Goal: Information Seeking & Learning: Learn about a topic

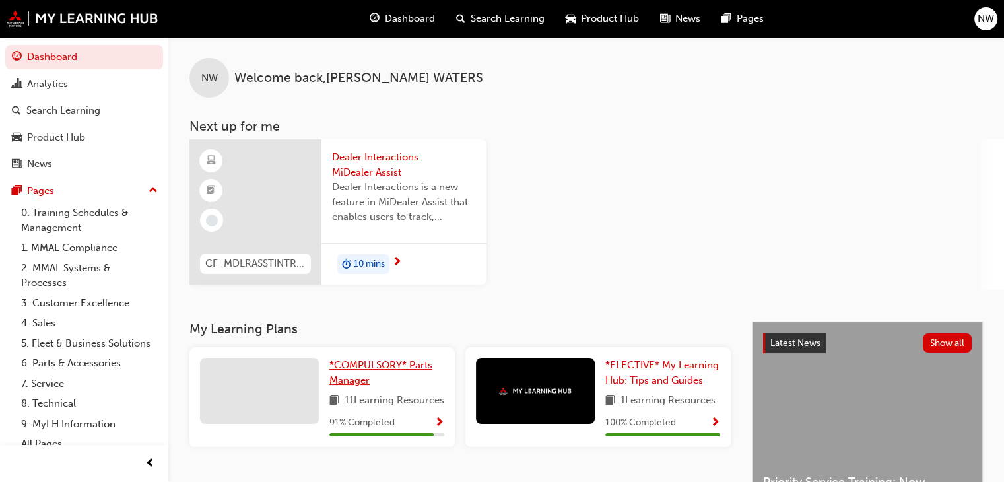
click at [359, 366] on span "*COMPULSORY* Parts Manager" at bounding box center [380, 372] width 103 height 27
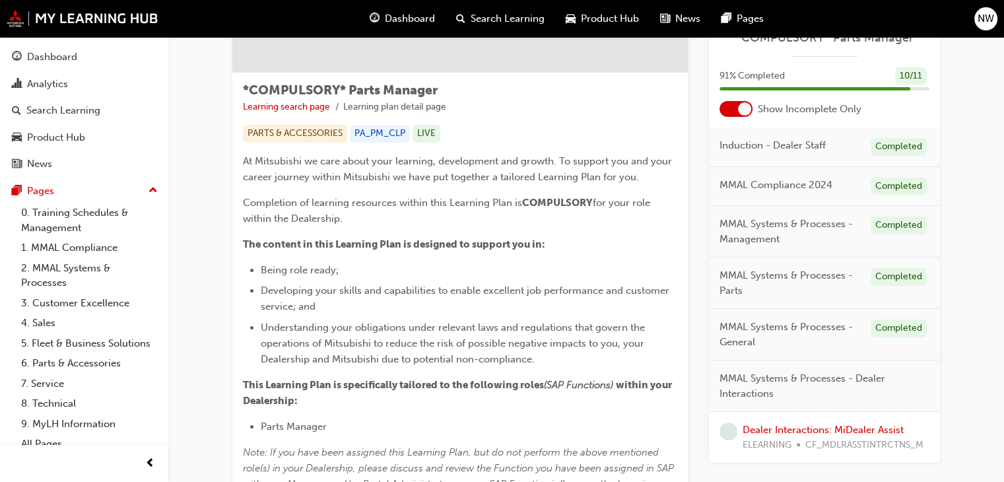
scroll to position [198, 0]
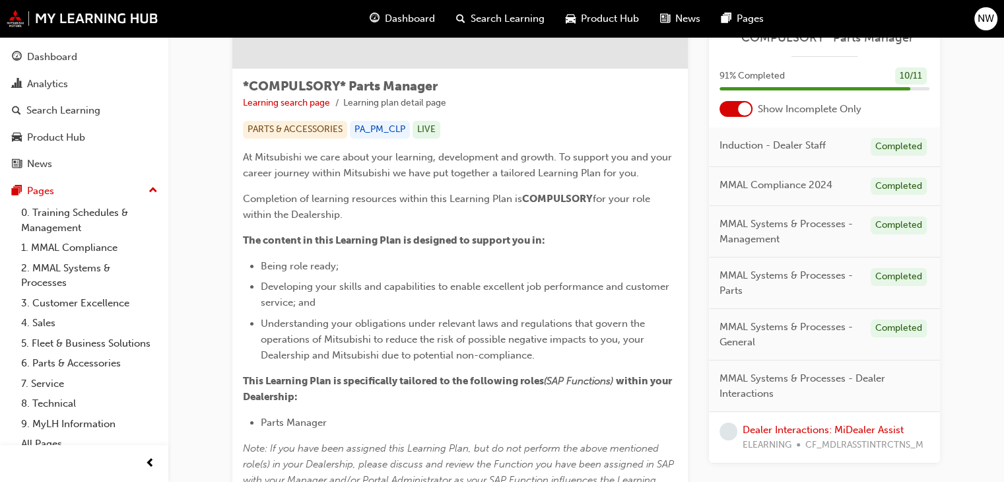
click at [747, 381] on span "MMAL Systems & Processes - Dealer Interactions" at bounding box center [819, 386] width 199 height 30
click at [729, 428] on span "learningRecordVerb_NONE-icon" at bounding box center [729, 432] width 18 height 18
click at [774, 426] on link "Dealer Interactions: MiDealer Assist" at bounding box center [823, 430] width 161 height 12
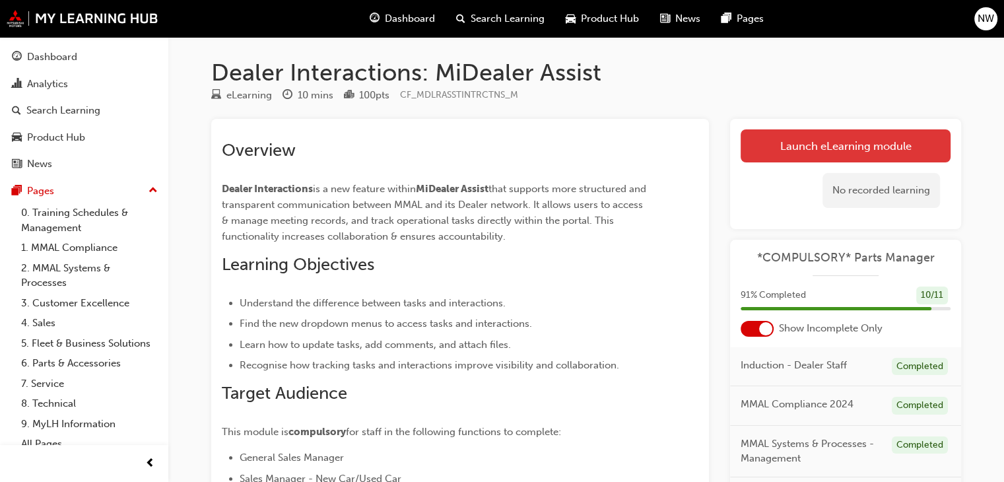
click at [801, 140] on link "Launch eLearning module" at bounding box center [846, 145] width 210 height 33
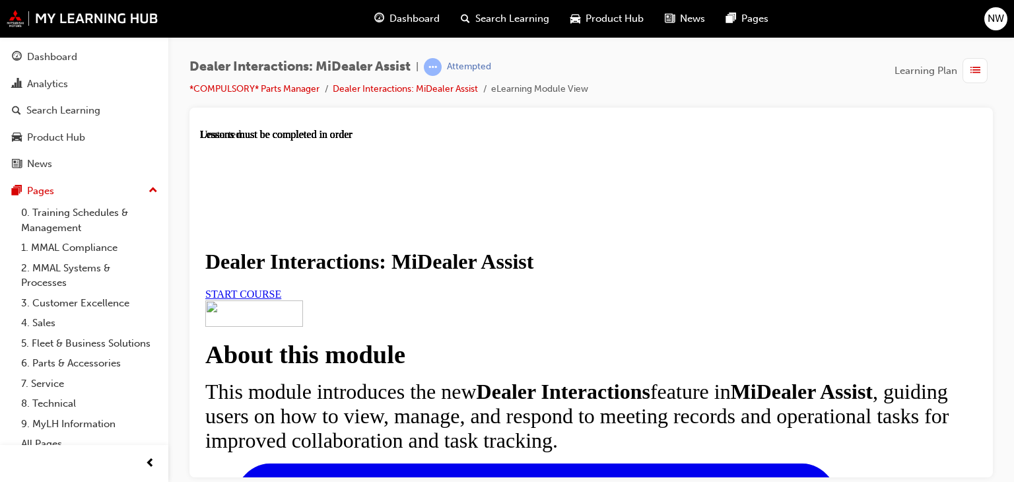
scroll to position [132, 0]
click at [281, 288] on span "START COURSE" at bounding box center [243, 293] width 76 height 11
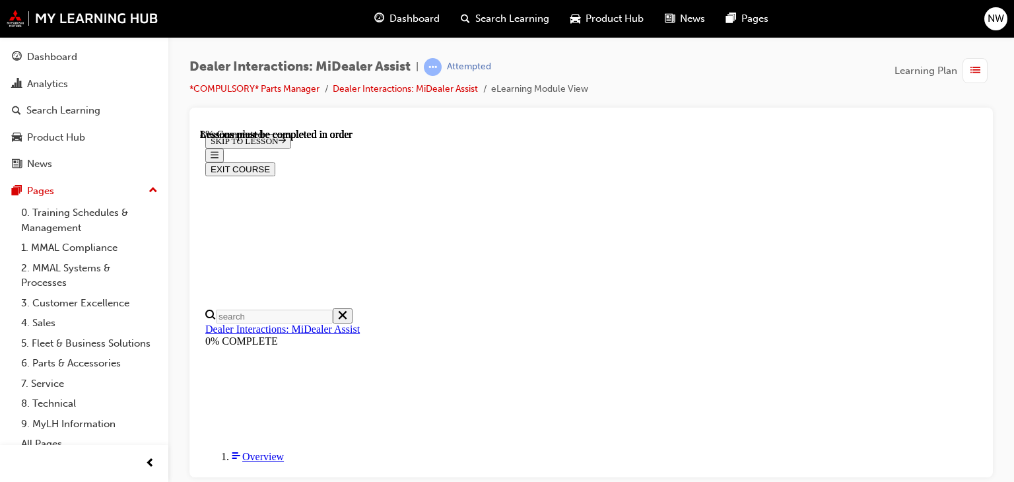
scroll to position [522, 0]
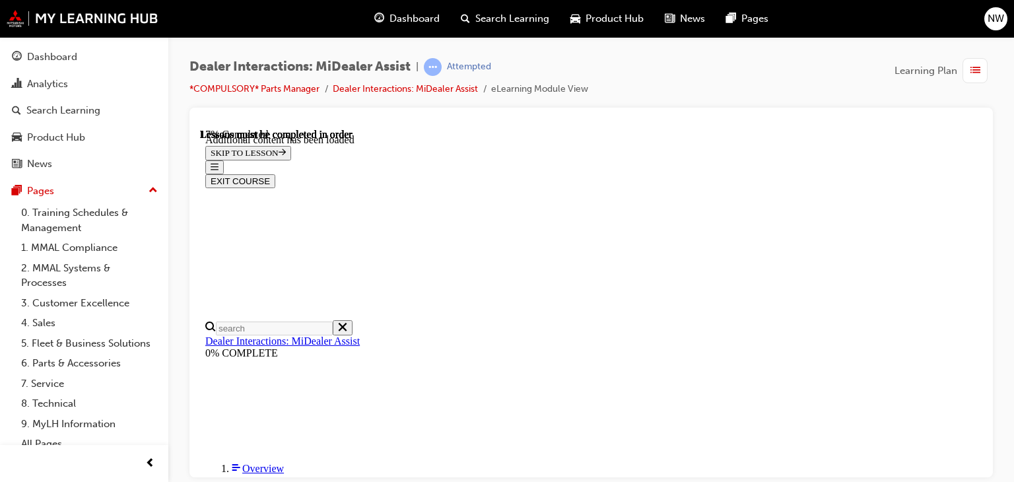
scroll to position [730, 0]
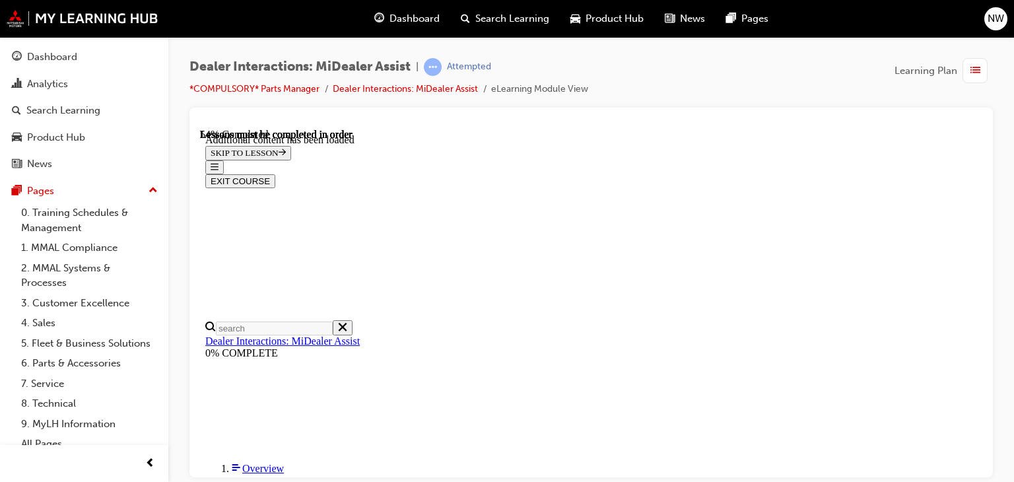
scroll to position [3012, 0]
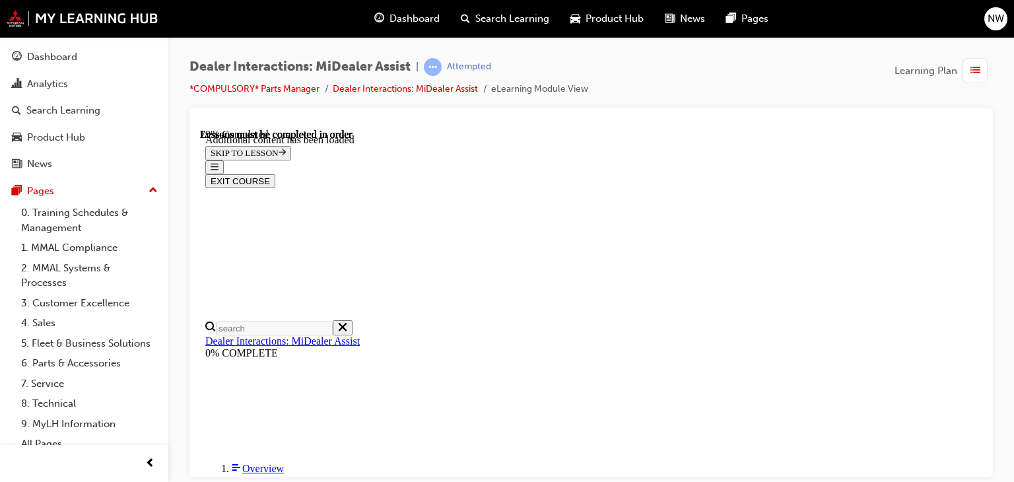
scroll to position [3960, 0]
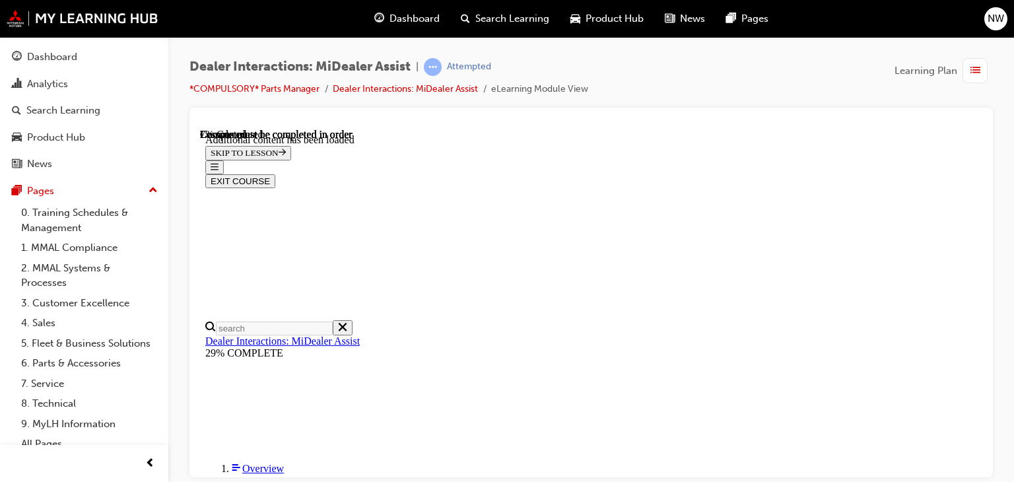
scroll to position [399, 0]
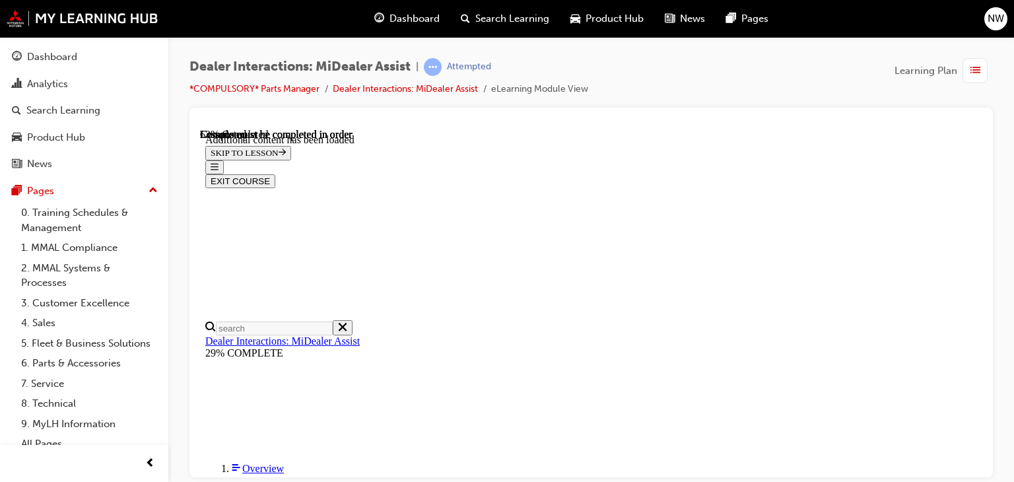
scroll to position [1653, 0]
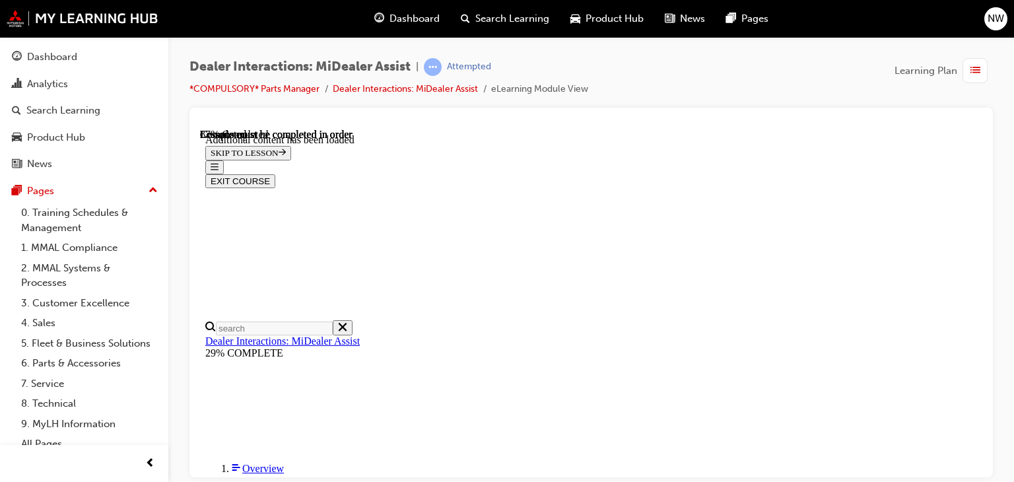
scroll to position [2212, 0]
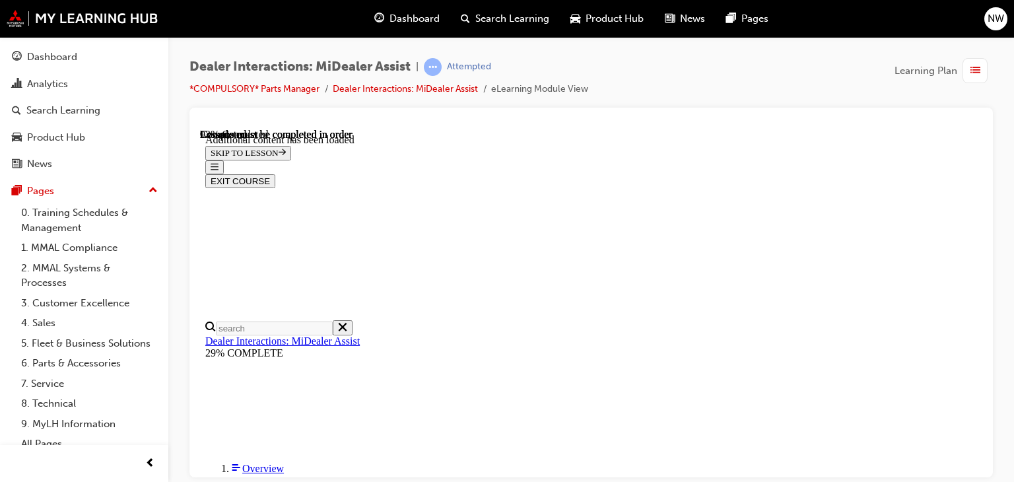
scroll to position [2870, 0]
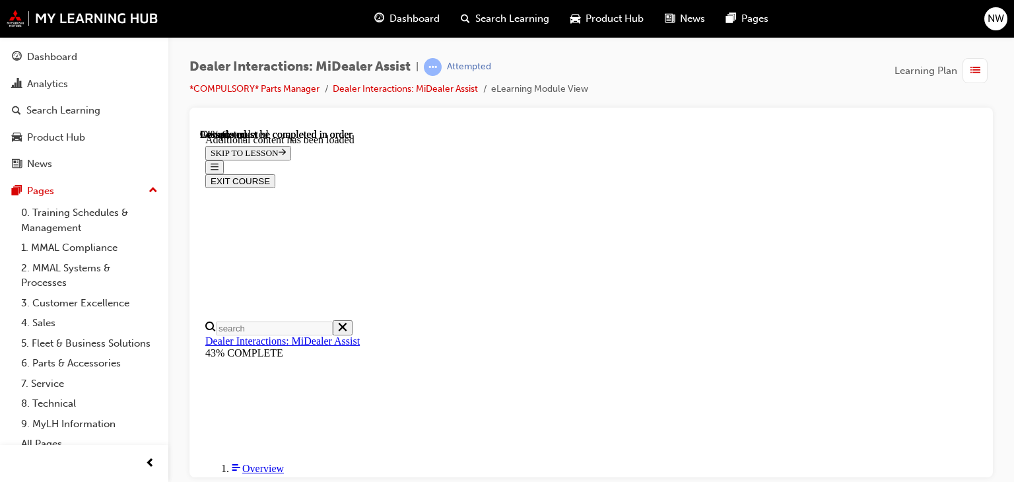
scroll to position [2657, 0]
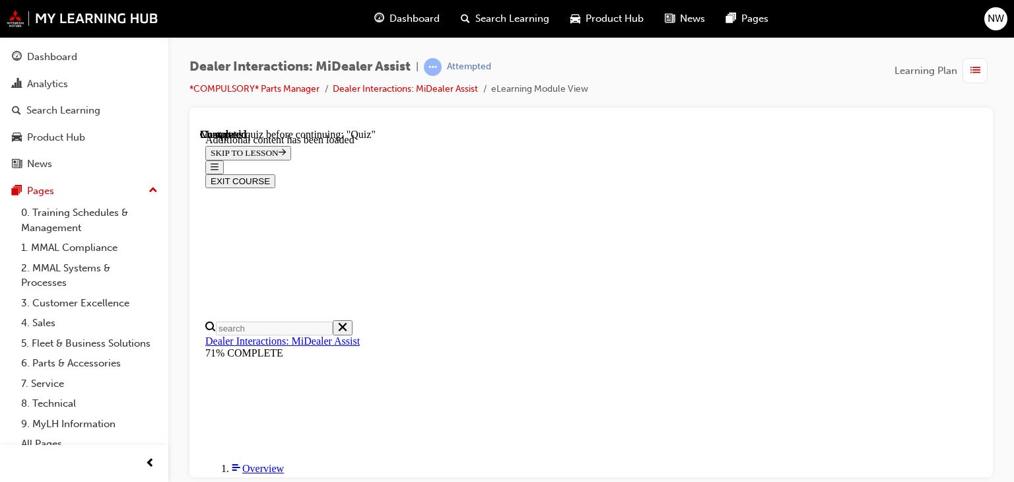
scroll to position [265, 0]
radio input "true"
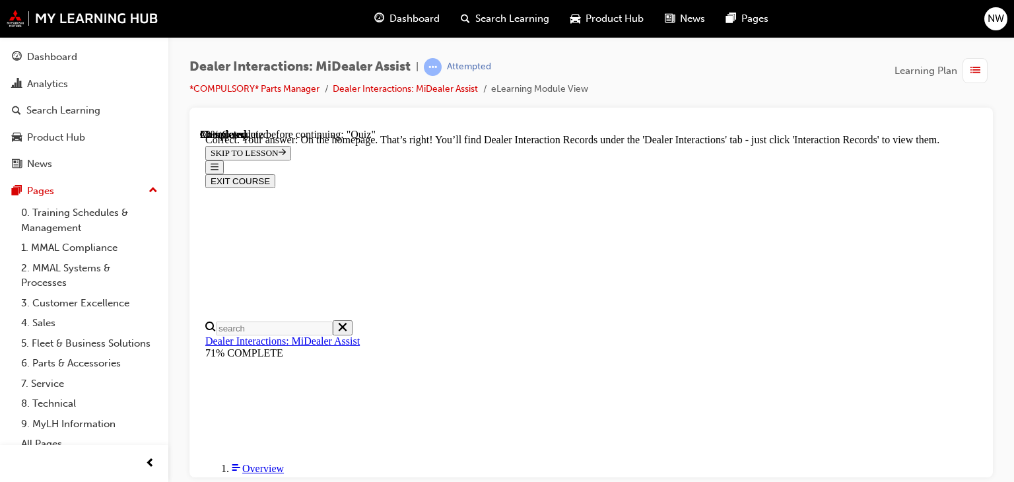
scroll to position [509, 0]
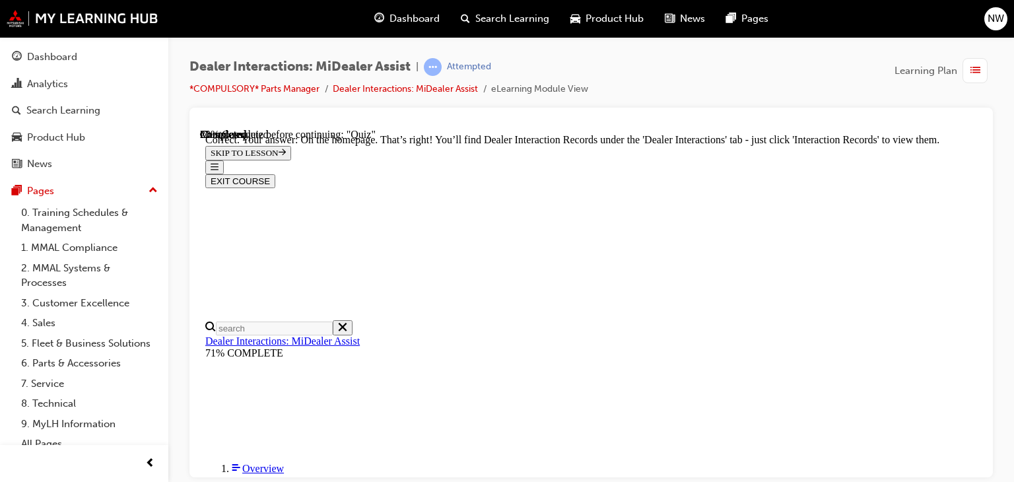
radio input "true"
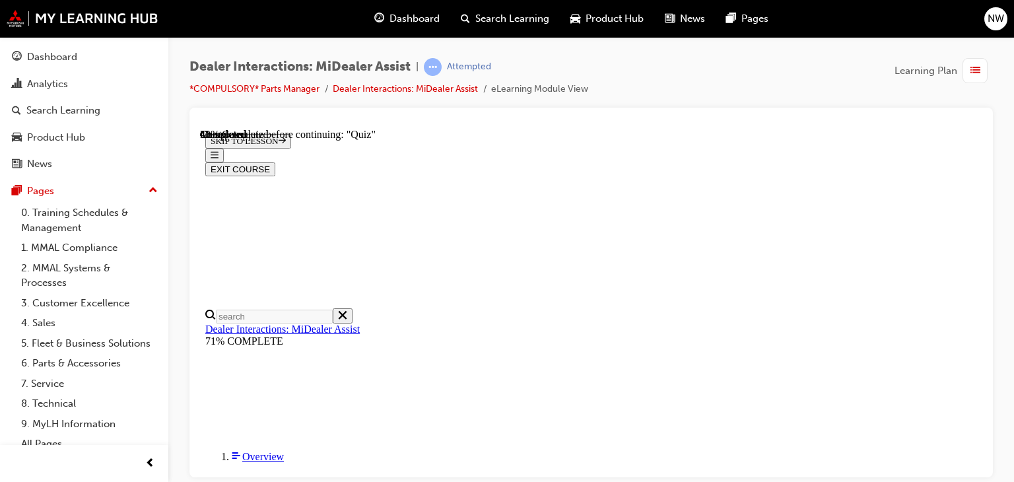
scroll to position [328, 0]
radio input "true"
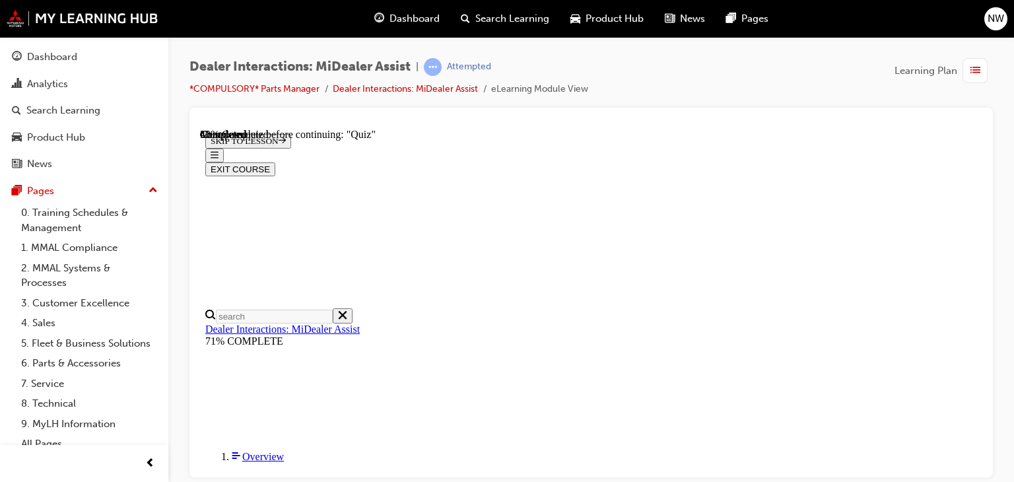
radio input "true"
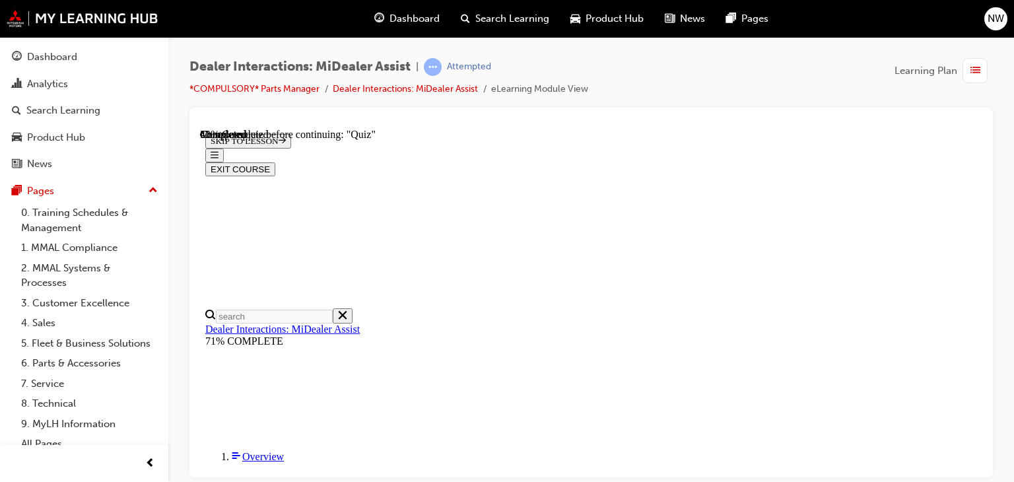
radio input "true"
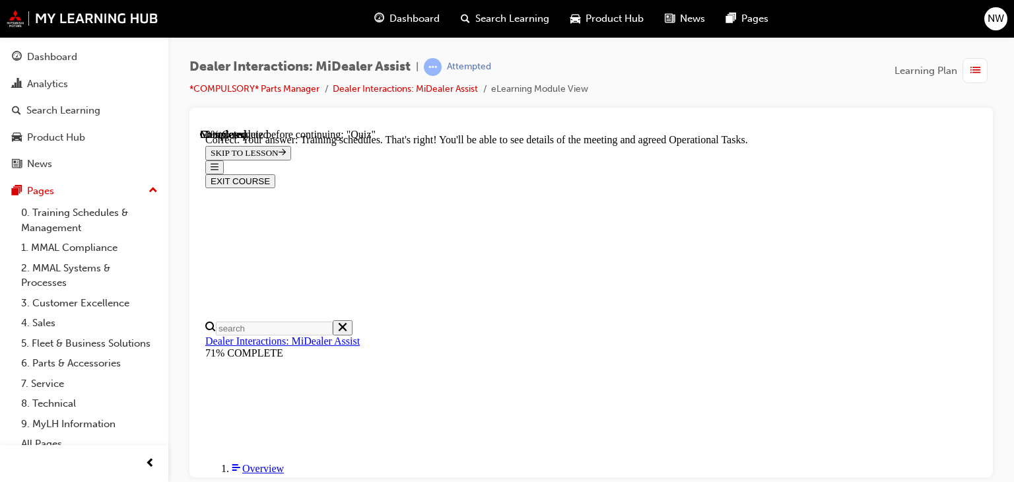
scroll to position [489, 0]
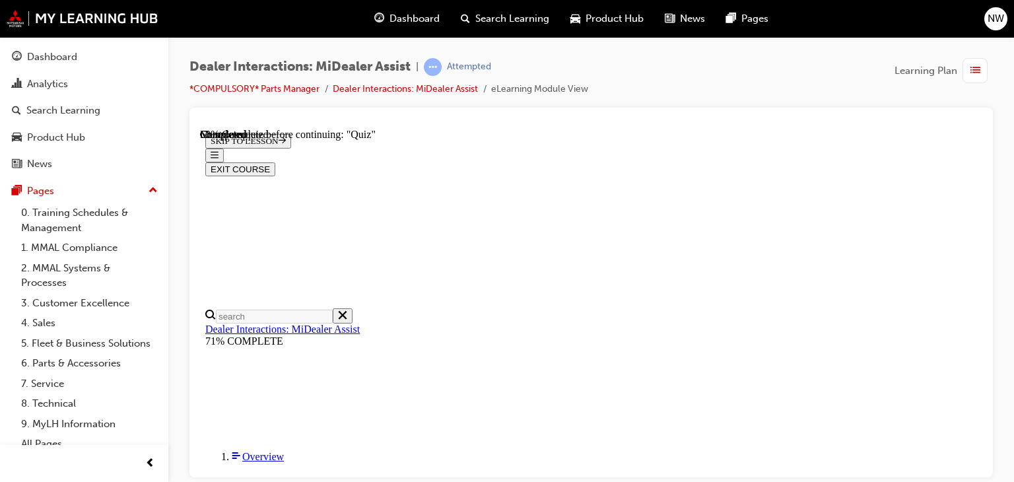
scroll to position [256, 0]
radio input "true"
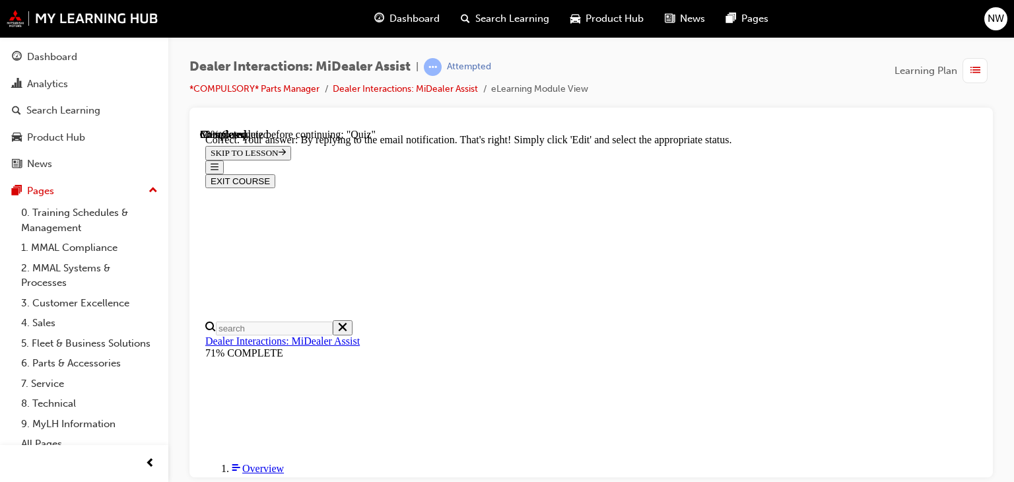
scroll to position [483, 0]
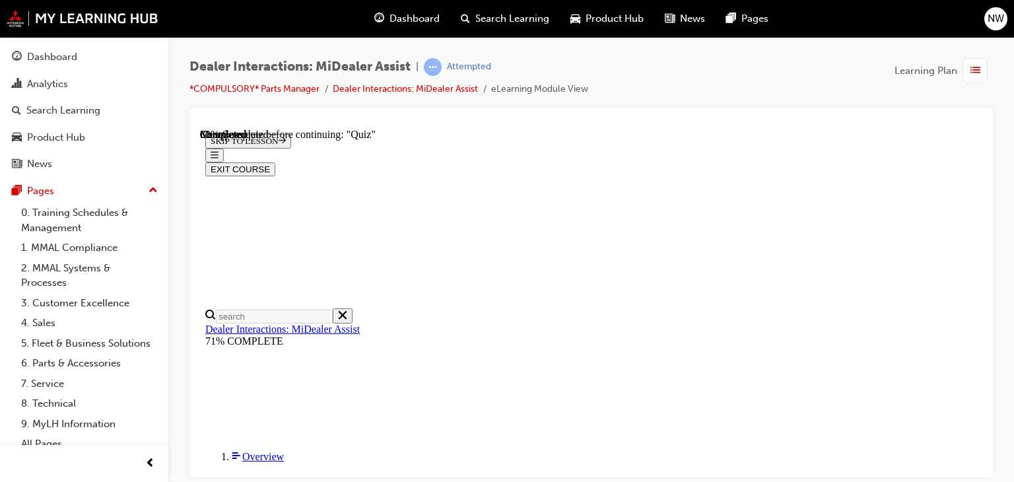
scroll to position [331, 0]
radio input "true"
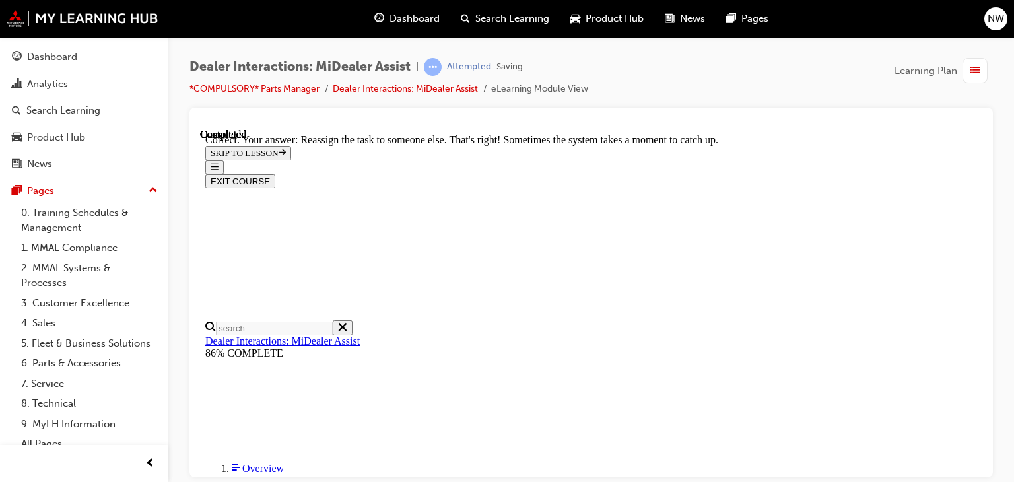
scroll to position [510, 0]
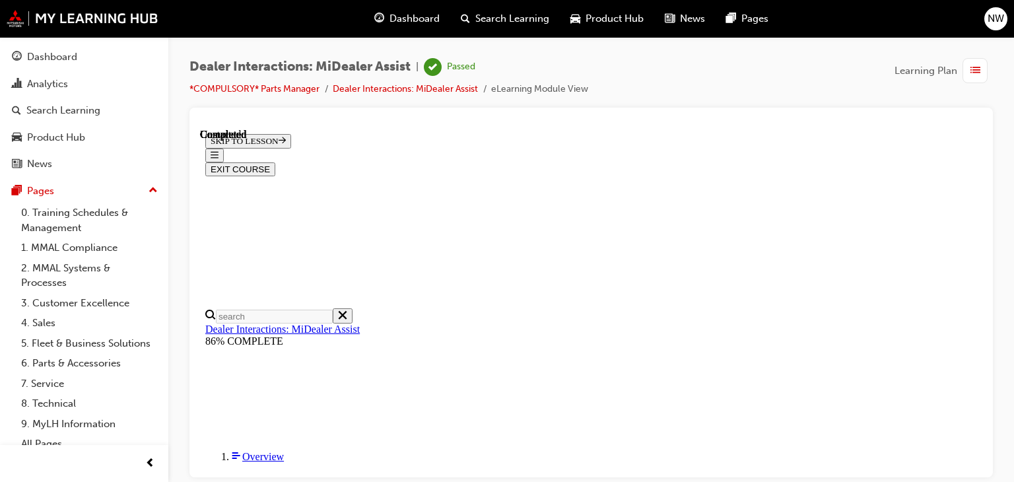
scroll to position [369, 0]
